Goal: Feedback & Contribution: Submit feedback/report problem

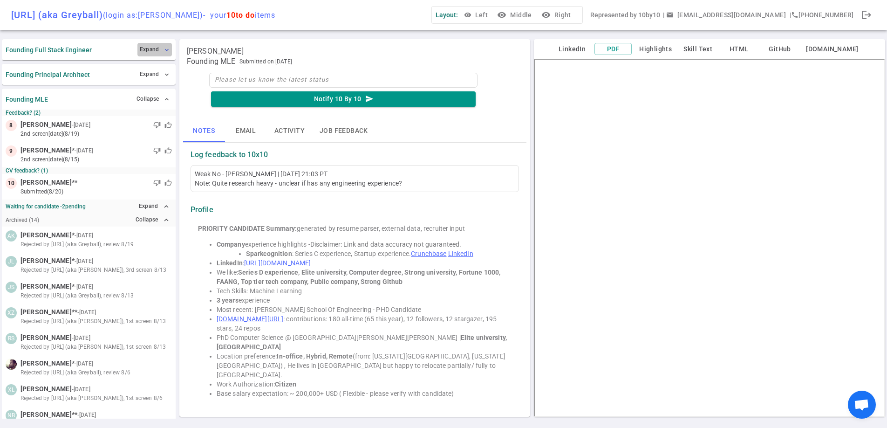
click at [155, 47] on button "Expand expand_more" at bounding box center [154, 50] width 34 height 14
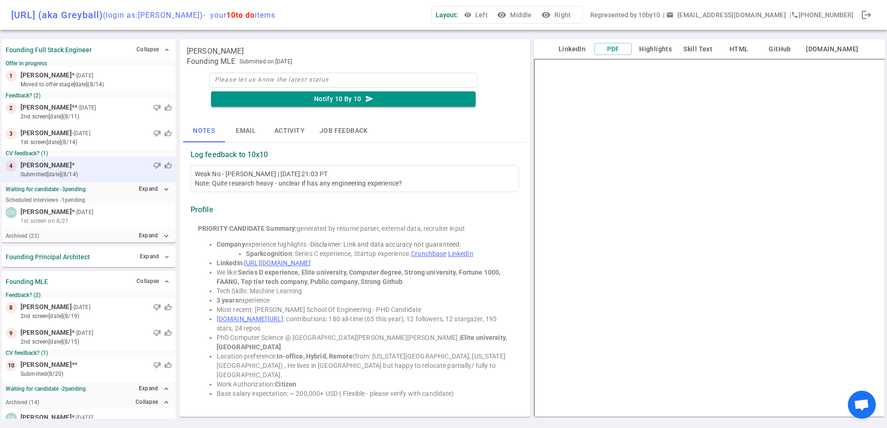
click at [86, 164] on div "thumb_down thumb_up" at bounding box center [123, 165] width 97 height 9
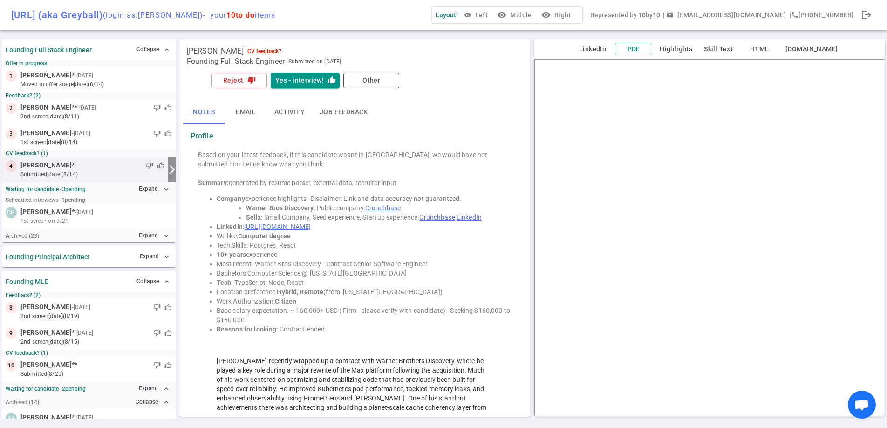
click at [675, 48] on button "Highlights" at bounding box center [676, 49] width 40 height 12
click at [242, 80] on button "Reject thumb_down" at bounding box center [239, 80] width 56 height 15
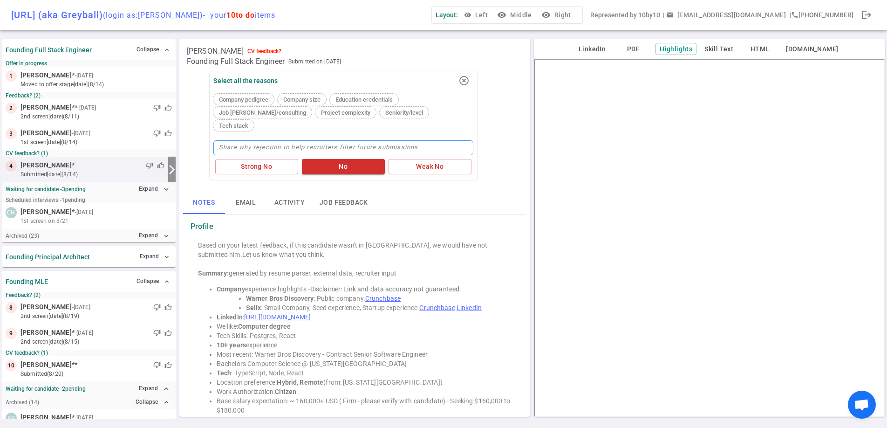
click at [338, 140] on textarea at bounding box center [343, 147] width 260 height 15
type textarea "c"
type textarea "co"
type textarea "con"
type textarea "cont"
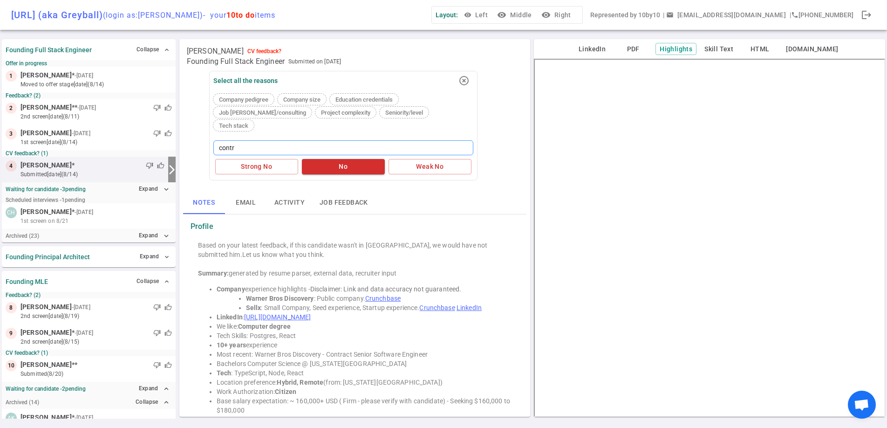
type textarea "contra"
type textarea "contrac"
type textarea "contract"
type textarea "contract w"
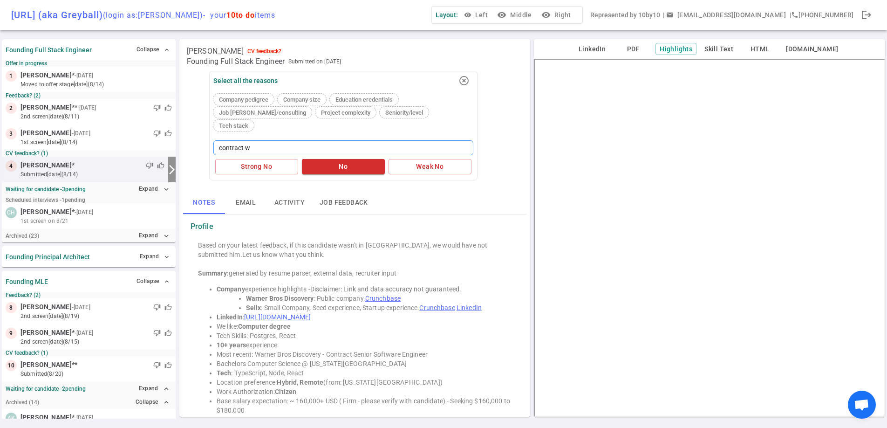
type textarea "contract wo"
type textarea "contract wor"
type textarea "[DEMOGRAPHIC_DATA] work"
type textarea "[DEMOGRAPHIC_DATA] work n"
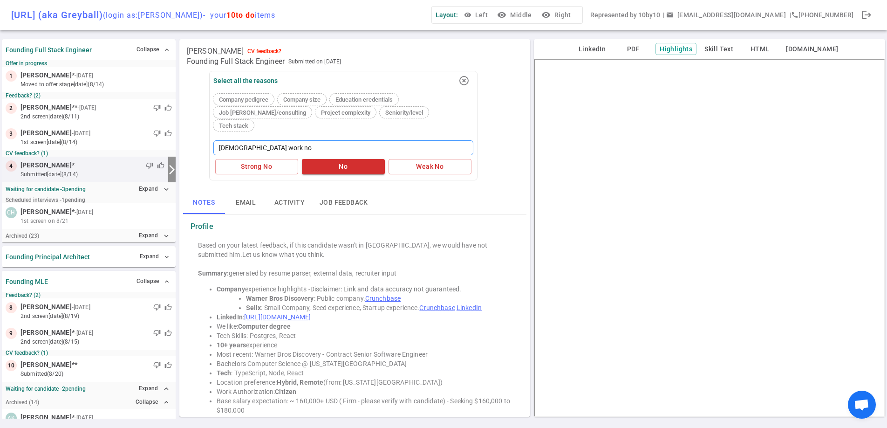
type textarea "[DEMOGRAPHIC_DATA] work not"
type textarea "[DEMOGRAPHIC_DATA] work not t"
type textarea "[DEMOGRAPHIC_DATA] work not"
type textarea "[DEMOGRAPHIC_DATA] work not g"
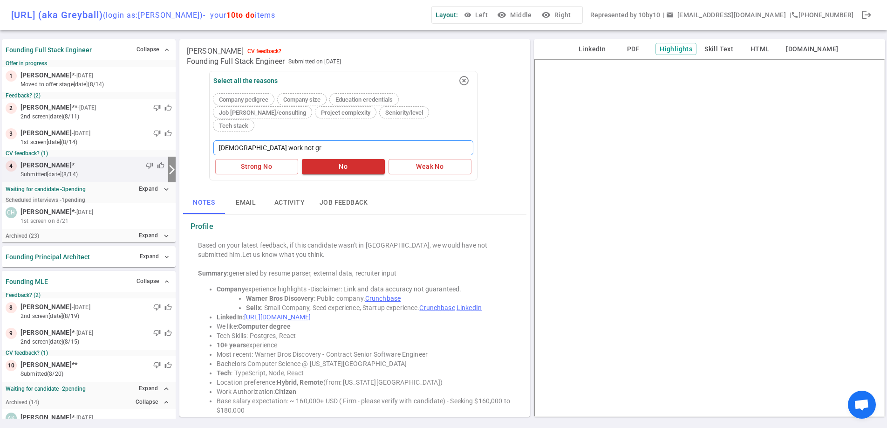
type textarea "[DEMOGRAPHIC_DATA] work not gre"
type textarea "[DEMOGRAPHIC_DATA] work not grea"
type textarea "[DEMOGRAPHIC_DATA] work not great"
type textarea "[DEMOGRAPHIC_DATA] work not great an"
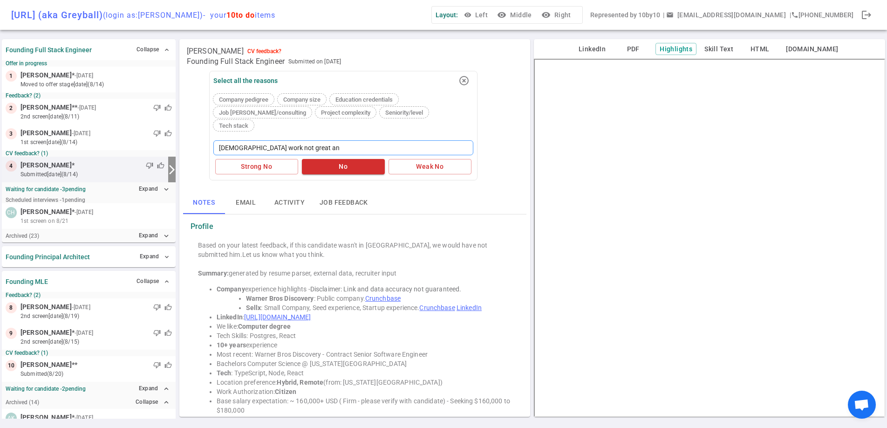
type textarea "[DEMOGRAPHIC_DATA] work not great and"
type textarea "[DEMOGRAPHIC_DATA] work not great and u"
type textarea "[DEMOGRAPHIC_DATA] work not great and un"
type textarea "[DEMOGRAPHIC_DATA] work not great and unc"
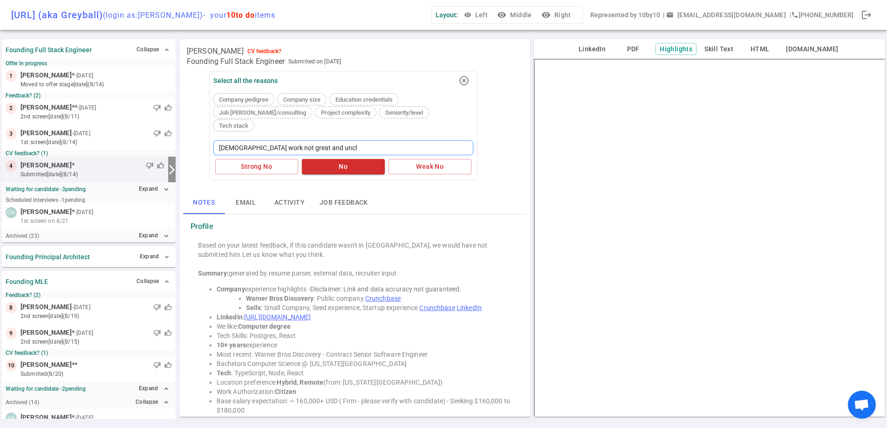
type textarea "[DEMOGRAPHIC_DATA] work not great and uncle"
type textarea "[DEMOGRAPHIC_DATA] work not great and unclea"
type textarea "[DEMOGRAPHIC_DATA] work not great and unclear"
type textarea "[DEMOGRAPHIC_DATA] work not great and unclear i"
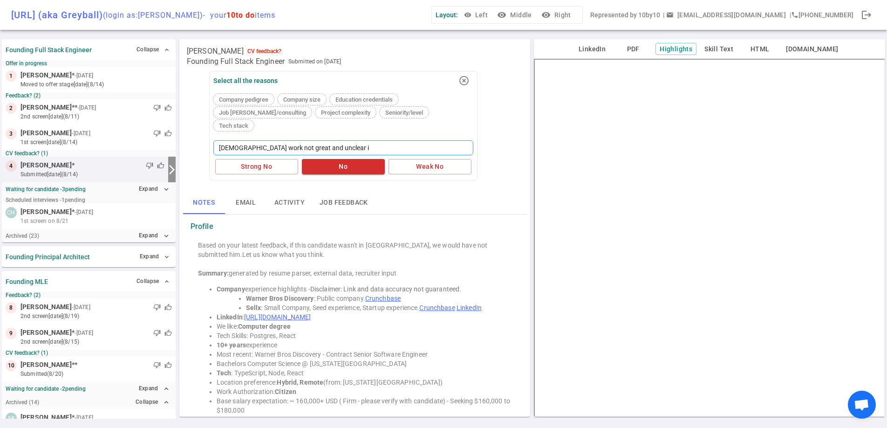
type textarea "[DEMOGRAPHIC_DATA] work not great and unclear if"
type textarea "[DEMOGRAPHIC_DATA] work not great and unclear if h"
type textarea "[DEMOGRAPHIC_DATA] work not great and unclear if ha"
type textarea "[DEMOGRAPHIC_DATA] work not great and unclear if has"
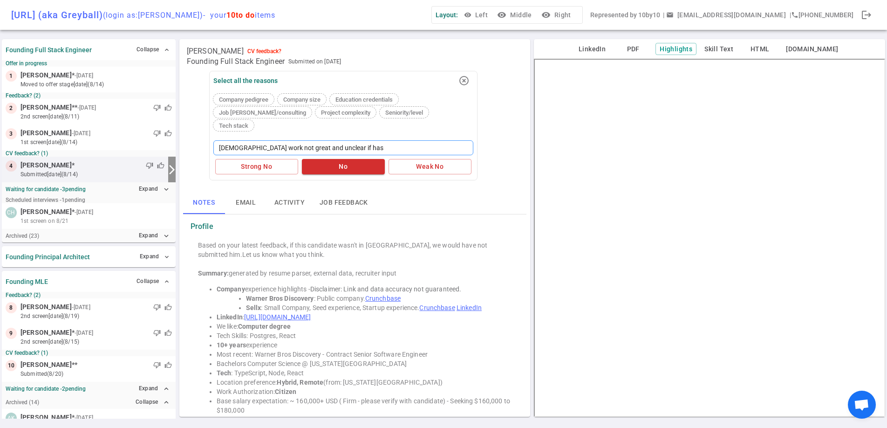
type textarea "[DEMOGRAPHIC_DATA] work not great and unclear if has t"
type textarea "[DEMOGRAPHIC_DATA] work not great and unclear if has th"
type textarea "[DEMOGRAPHIC_DATA] work not great and unclear if has the"
type textarea "[DEMOGRAPHIC_DATA] work not great and unclear if has the e"
type textarea "[DEMOGRAPHIC_DATA] work not great and unclear if has the ea"
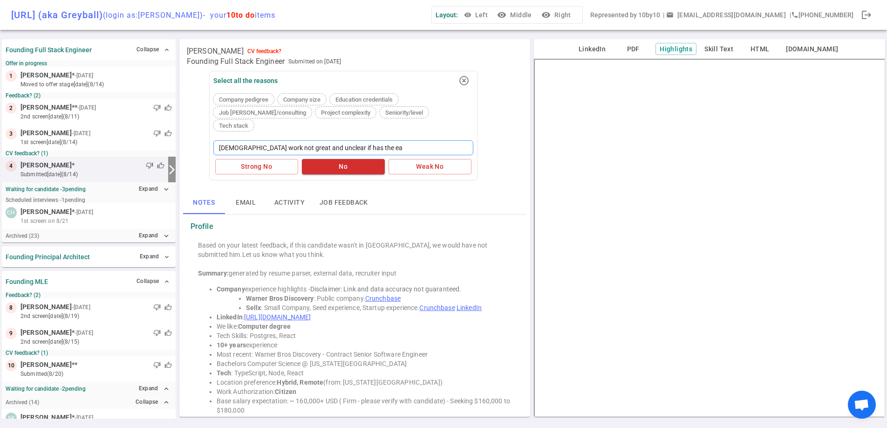
type textarea "[DEMOGRAPHIC_DATA] work not great and unclear if has the ear"
type textarea "[DEMOGRAPHIC_DATA] work not great and unclear if has the [PERSON_NAME]"
type textarea "[DEMOGRAPHIC_DATA] work not great and unclear if has the early"
type textarea "[DEMOGRAPHIC_DATA] work not great and unclear if has the early s"
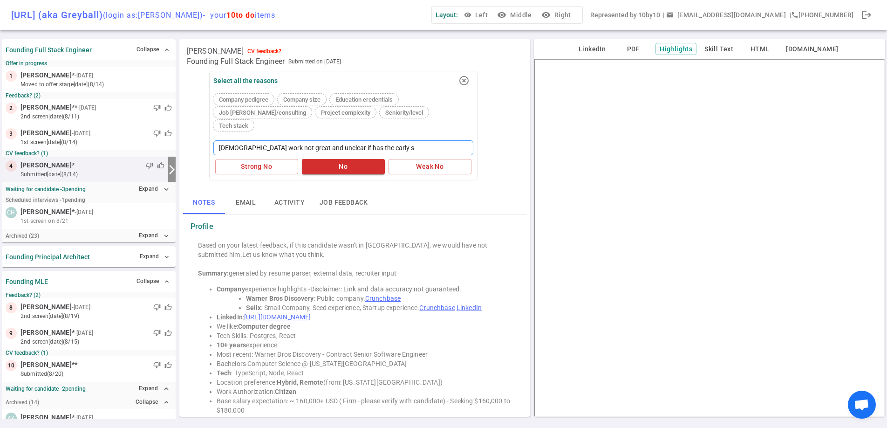
type textarea "[DEMOGRAPHIC_DATA] work not great and unclear if has the early st"
type textarea "[DEMOGRAPHIC_DATA] work not great and unclear if has the early sta"
type textarea "[DEMOGRAPHIC_DATA] work not great and unclear if has the early stag"
type textarea "[DEMOGRAPHIC_DATA] work not great and unclear if has the early stage"
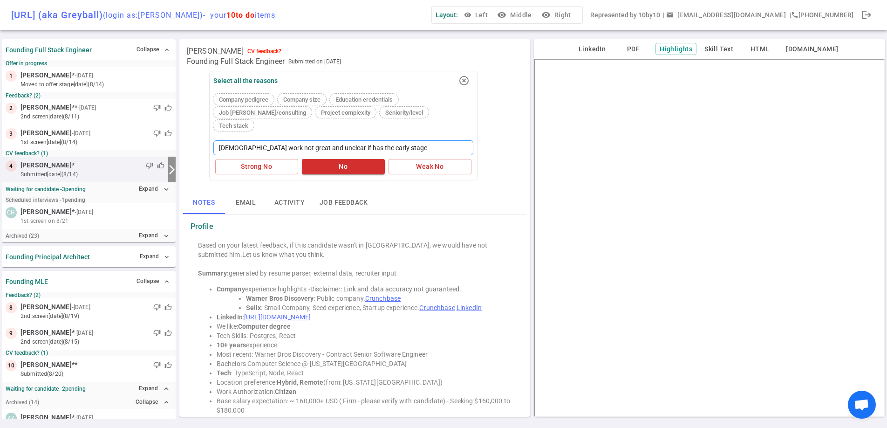
type textarea "[DEMOGRAPHIC_DATA] work not great and unclear if has the early stage e"
type textarea "[DEMOGRAPHIC_DATA] work not great and unclear if has the early stage ex"
type textarea "[DEMOGRAPHIC_DATA] work not great and unclear if has the early stage expe"
type textarea "[DEMOGRAPHIC_DATA] work not great and unclear if has the early stage exper"
type textarea "[DEMOGRAPHIC_DATA] work not great and unclear if has the early stage experi"
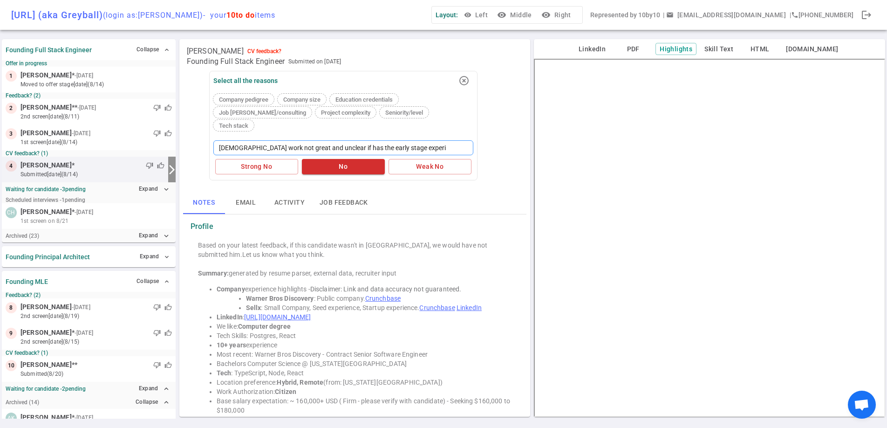
type textarea "[DEMOGRAPHIC_DATA] work not great and unclear if has the early stage experie"
type textarea "[DEMOGRAPHIC_DATA] work not great and unclear if has the early stage experien"
type textarea "[DEMOGRAPHIC_DATA] work not great and unclear if has the early stage experienc"
type textarea "[DEMOGRAPHIC_DATA] work not great and unclear if has the early stage experience"
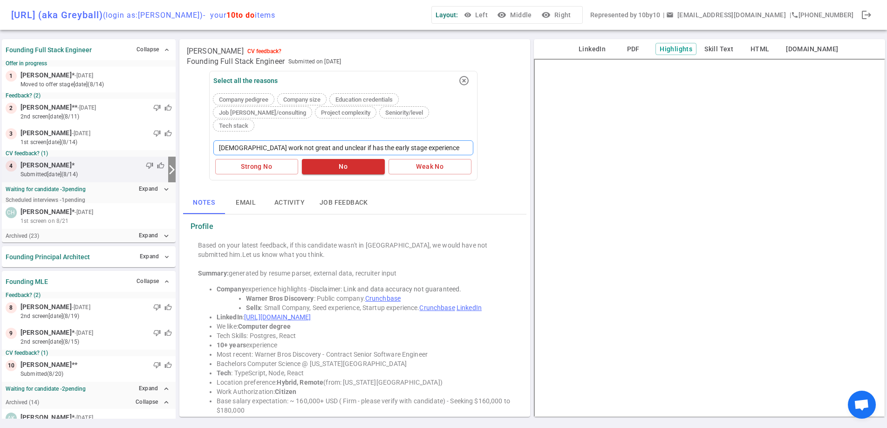
type textarea "[DEMOGRAPHIC_DATA] work not great and unclear if has the early stage experience…"
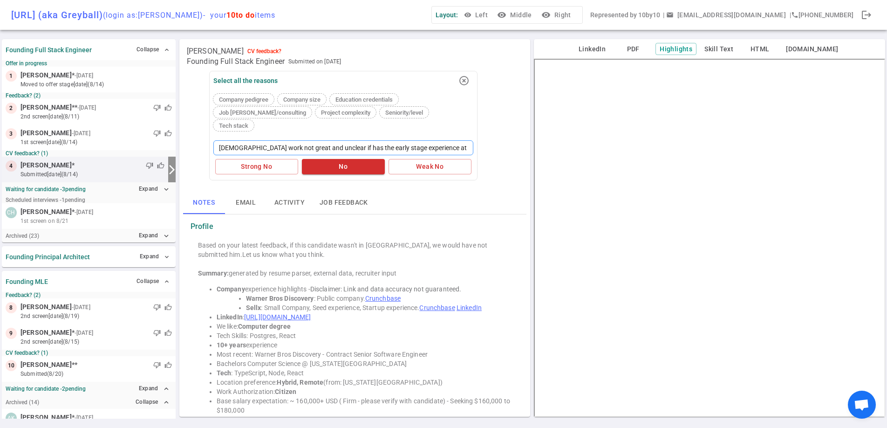
type textarea "[DEMOGRAPHIC_DATA] work not great and unclear if has the early stage experience…"
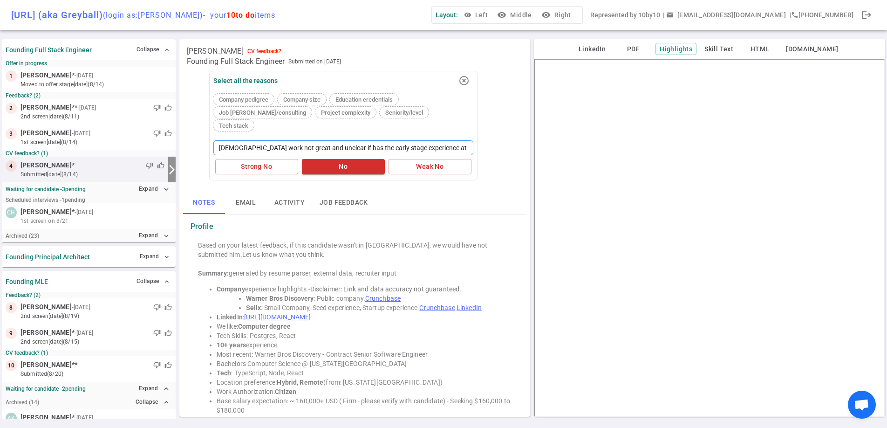
type textarea "[DEMOGRAPHIC_DATA] work not great and unclear if has the early stage experience…"
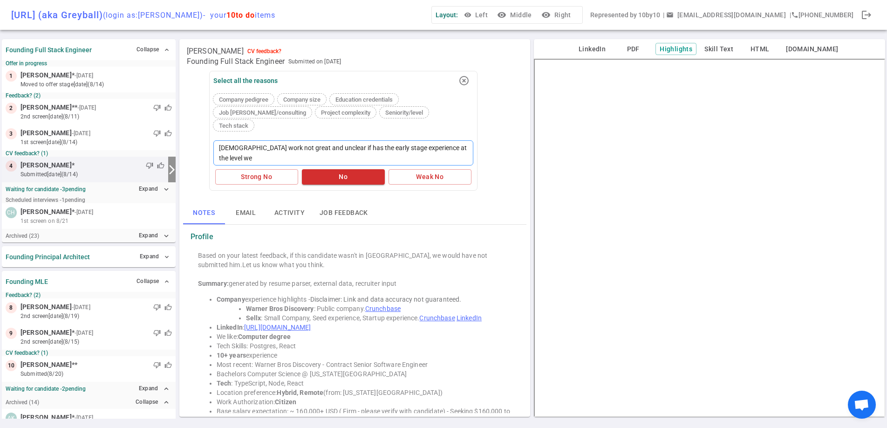
type textarea "[DEMOGRAPHIC_DATA] work not great and unclear if has the early stage experience…"
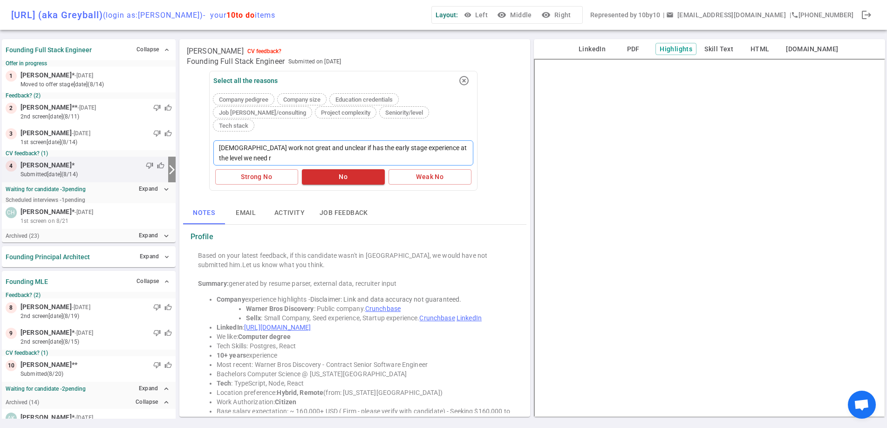
type textarea "[DEMOGRAPHIC_DATA] work not great and unclear if has the early stage experience…"
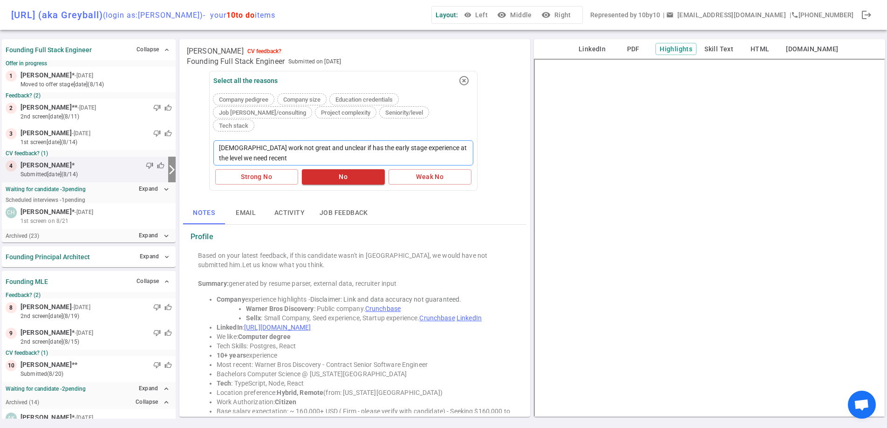
type textarea "[DEMOGRAPHIC_DATA] work not great and unclear if has the early stage experience…"
click at [253, 169] on button "Strong No" at bounding box center [256, 176] width 83 height 15
